Goal: Transaction & Acquisition: Purchase product/service

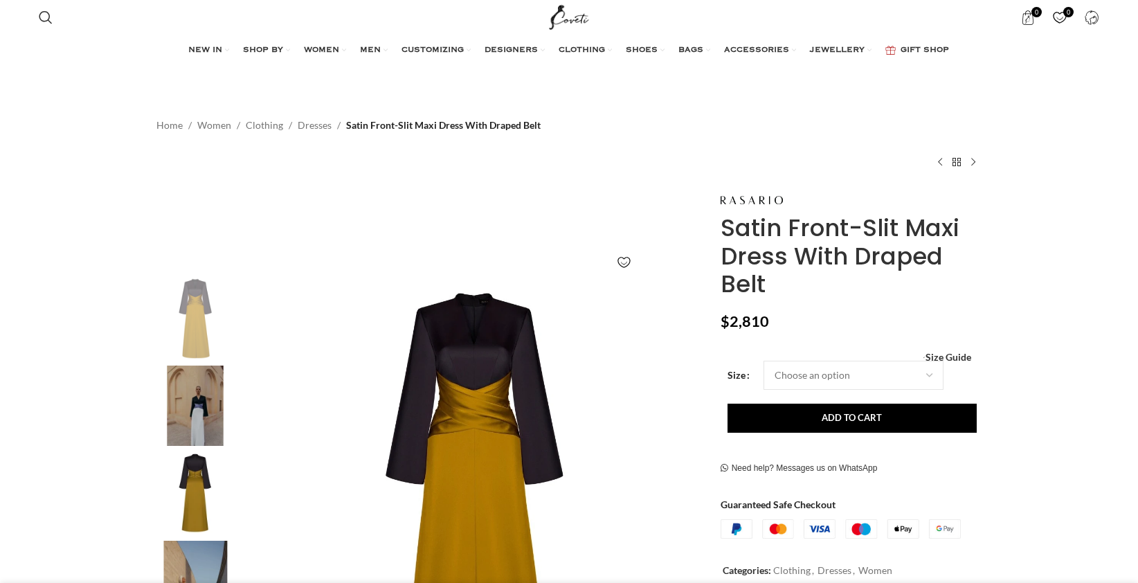
click at [191, 416] on img at bounding box center [195, 405] width 84 height 81
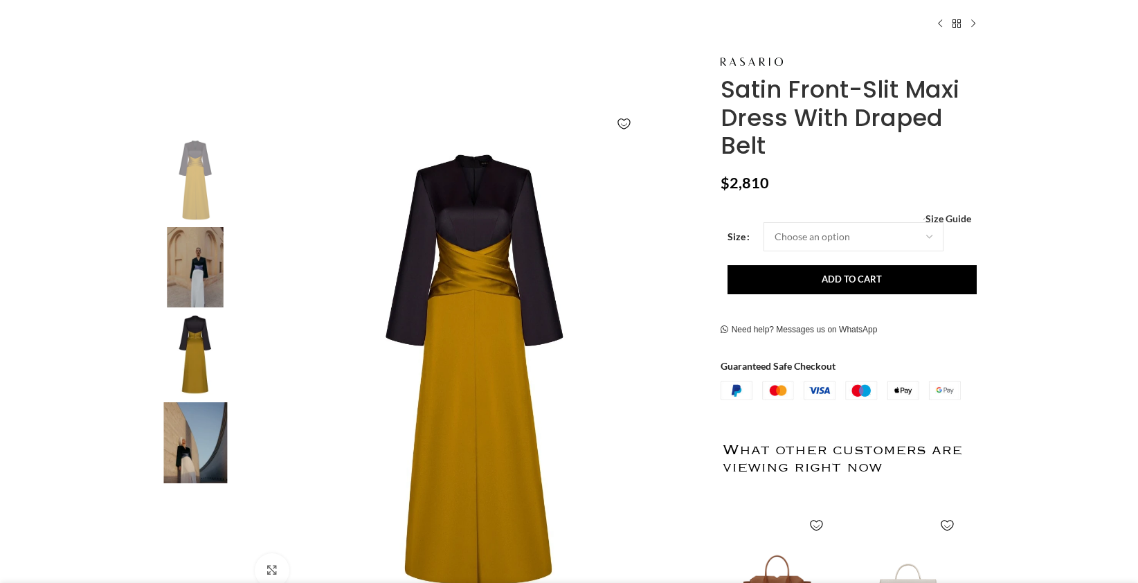
click at [179, 433] on img at bounding box center [195, 442] width 84 height 81
click at [417, 368] on img at bounding box center [473, 368] width 459 height 459
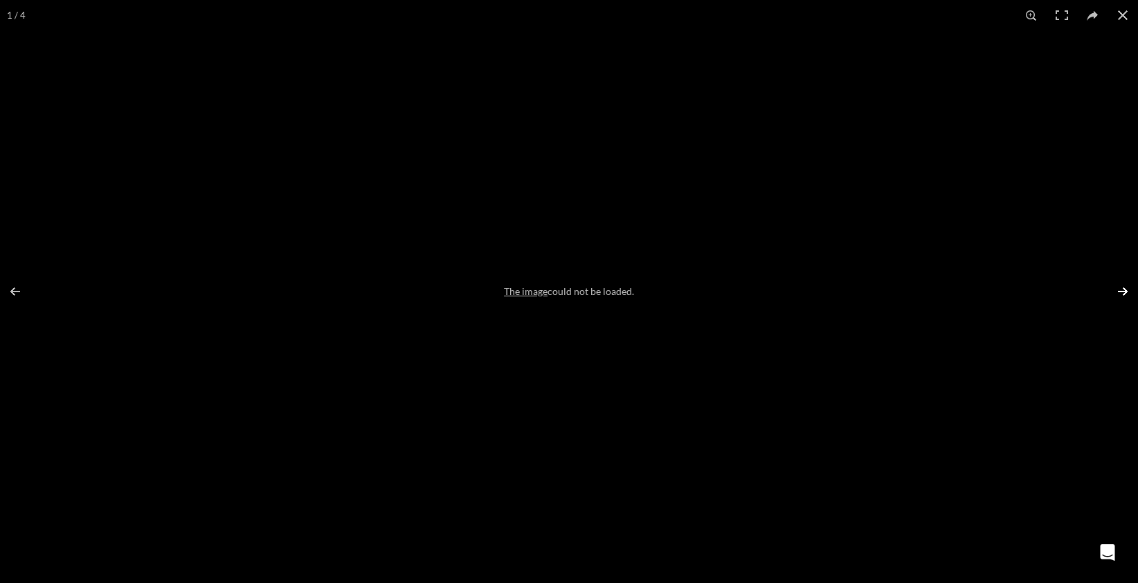
click at [1106, 293] on button at bounding box center [1113, 291] width 48 height 69
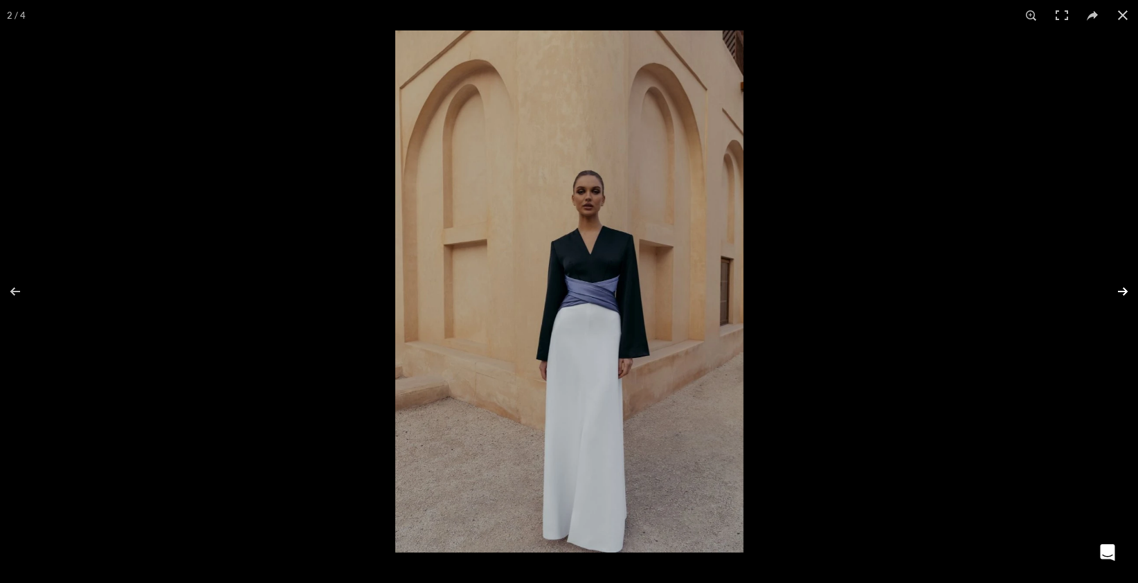
click at [1106, 293] on button at bounding box center [1113, 291] width 48 height 69
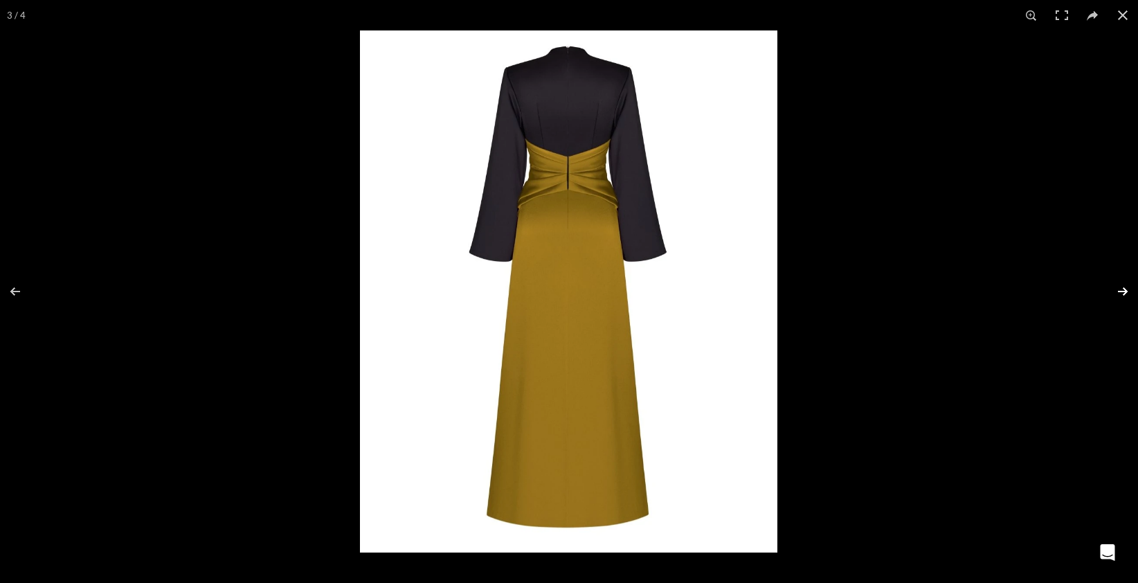
click at [1106, 293] on button at bounding box center [1113, 291] width 48 height 69
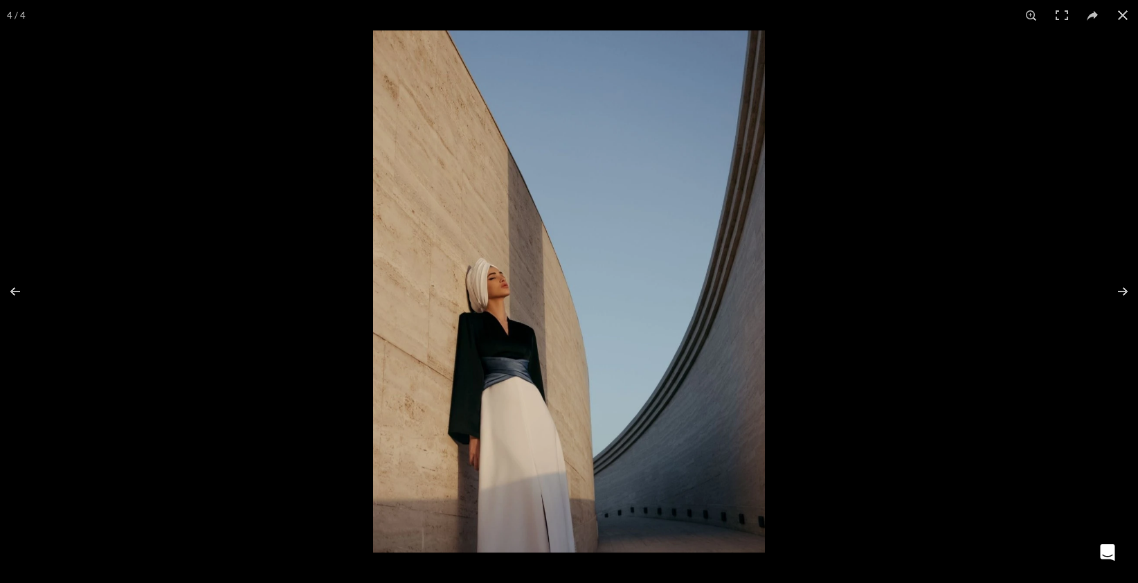
scroll to position [0, 145]
click at [1114, 20] on button at bounding box center [1122, 15] width 30 height 30
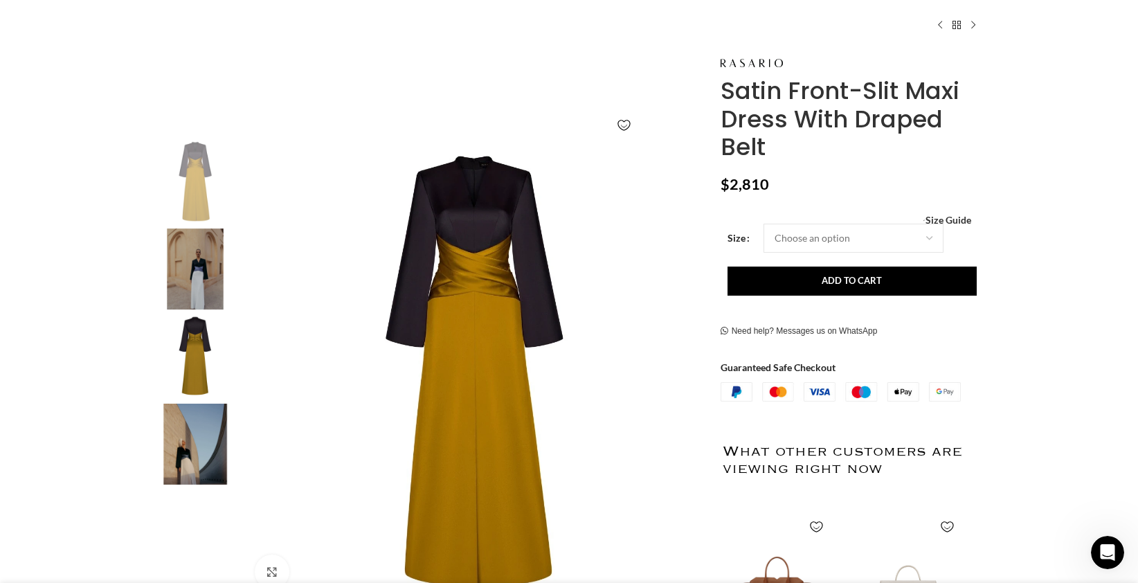
scroll to position [0, 583]
